Goal: Find specific page/section

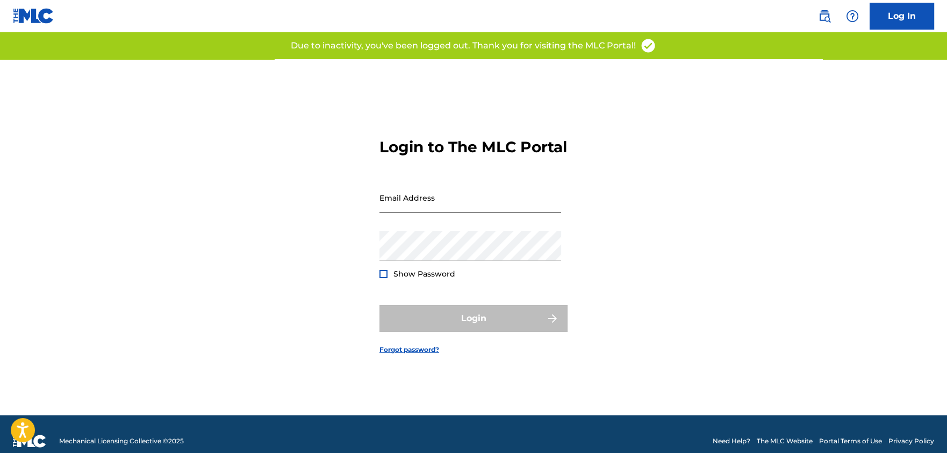
click at [400, 213] on input "Email Address" at bounding box center [471, 197] width 182 height 31
type input "[EMAIL_ADDRESS][PERSON_NAME][DOMAIN_NAME]"
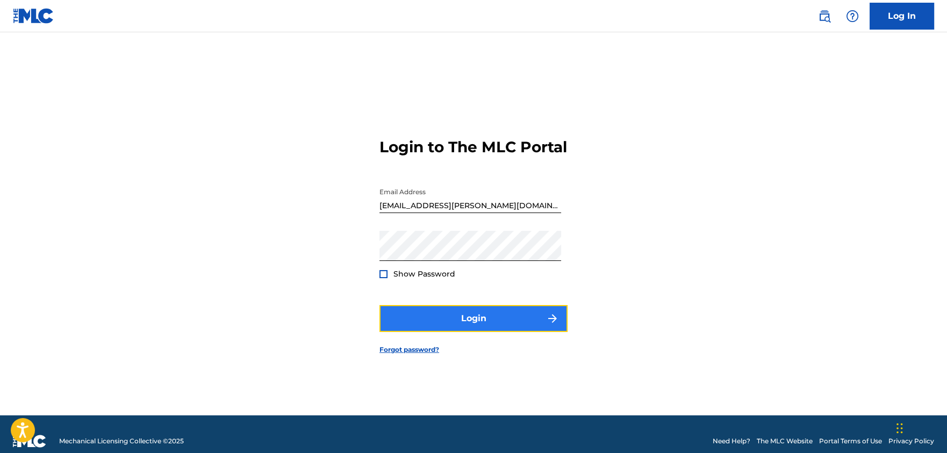
click at [473, 321] on button "Login" at bounding box center [474, 318] width 188 height 27
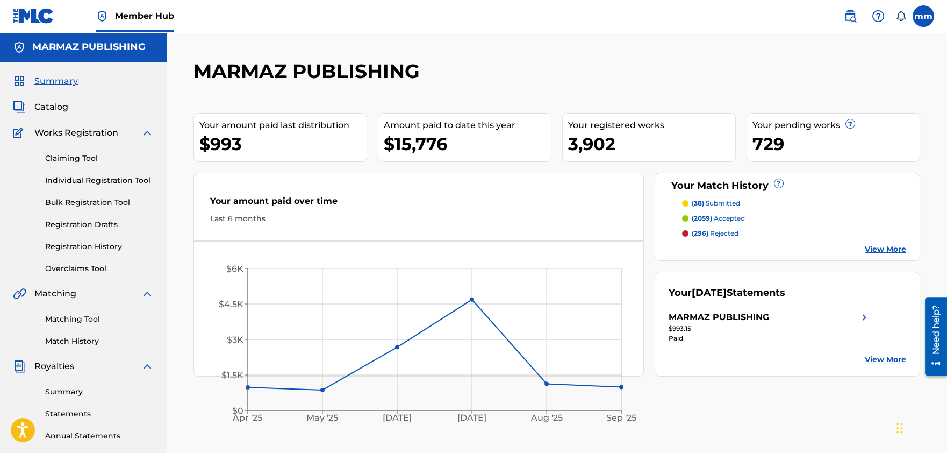
click at [48, 78] on span "Summary" at bounding box center [56, 81] width 44 height 13
click at [48, 102] on span "Catalog" at bounding box center [51, 107] width 34 height 13
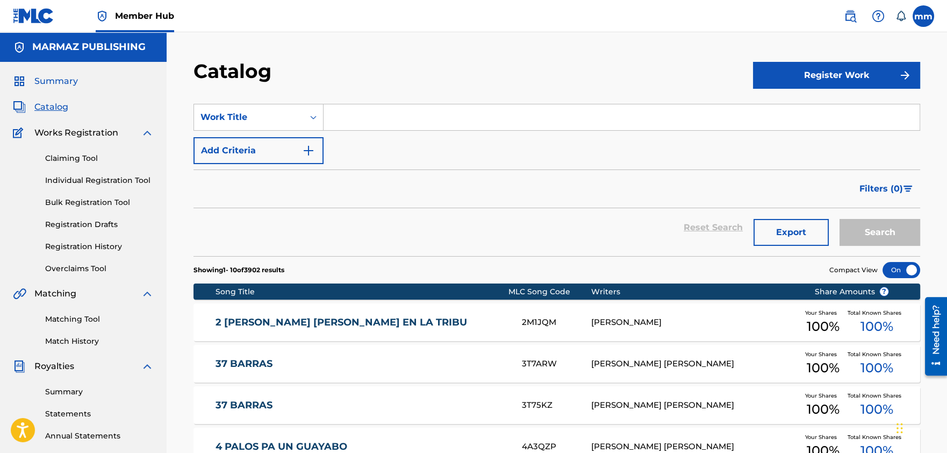
click at [54, 84] on span "Summary" at bounding box center [56, 81] width 44 height 13
